Goal: Use online tool/utility: Utilize a website feature to perform a specific function

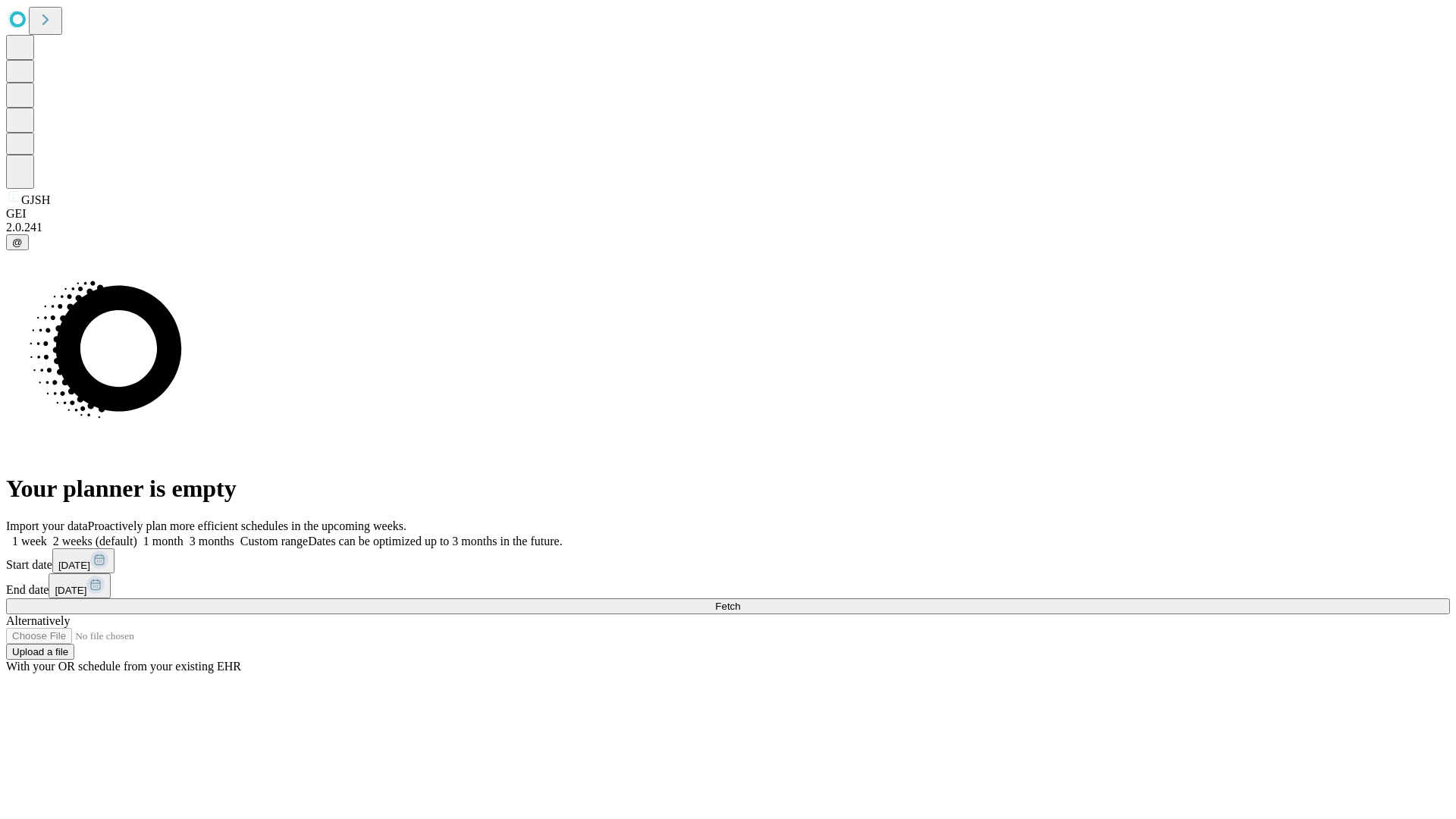
click at [740, 600] on span "Fetch" at bounding box center [728, 606] width 25 height 11
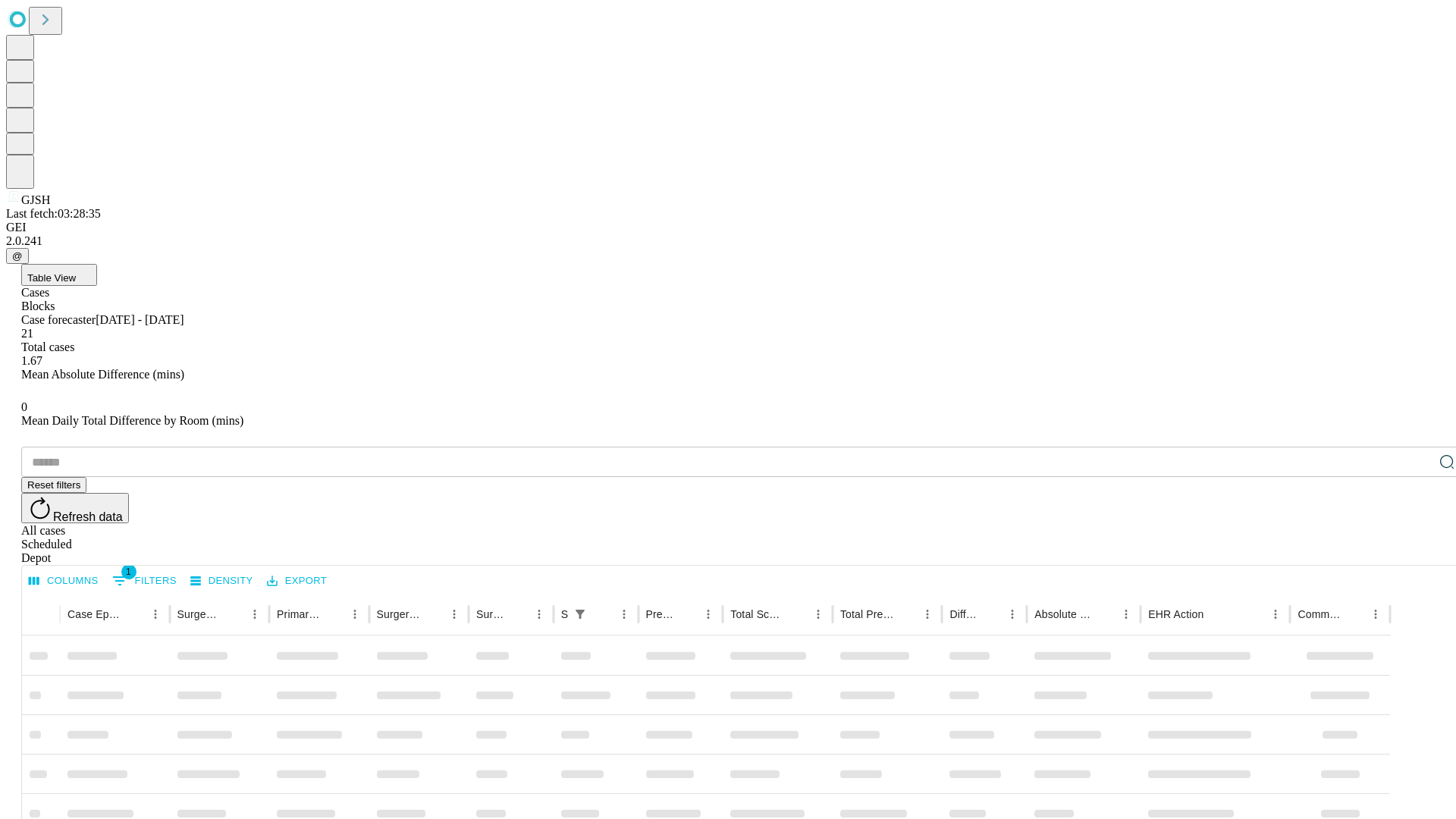
click at [76, 272] on span "Table View" at bounding box center [51, 278] width 48 height 11
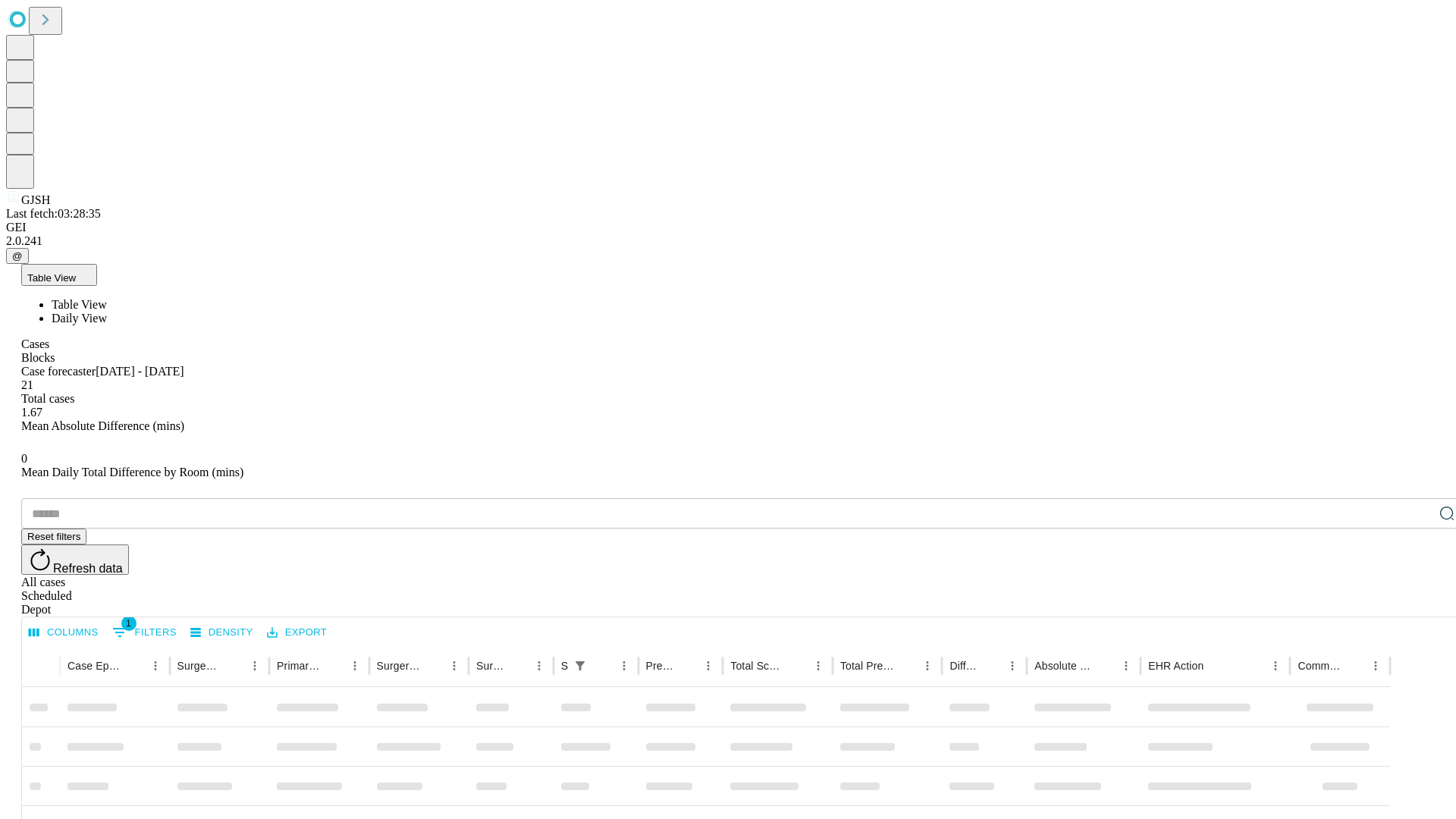
click at [107, 312] on span "Daily View" at bounding box center [79, 318] width 55 height 13
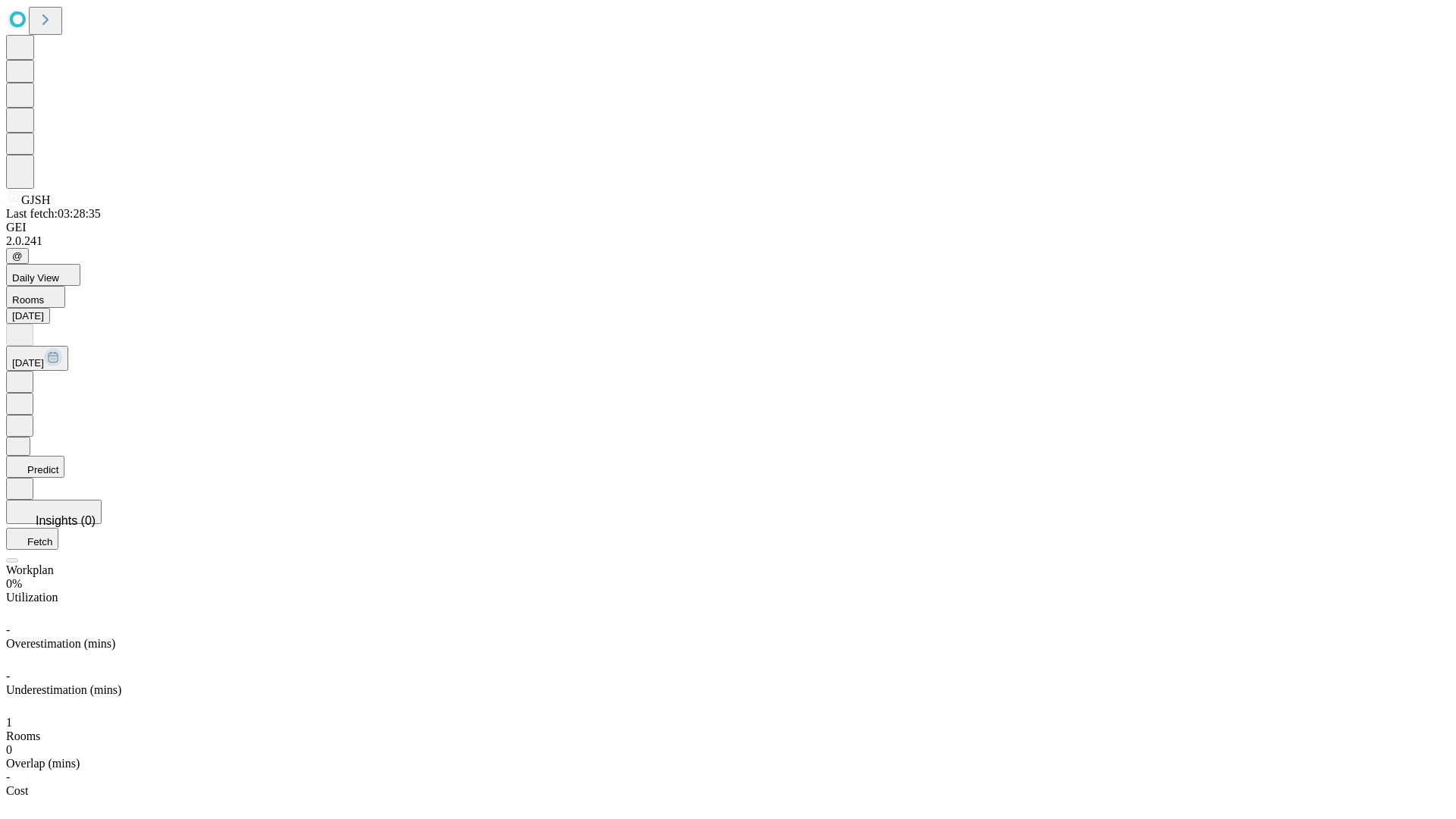
click at [65, 456] on button "Predict" at bounding box center [36, 467] width 58 height 22
